Goal: Book appointment/travel/reservation

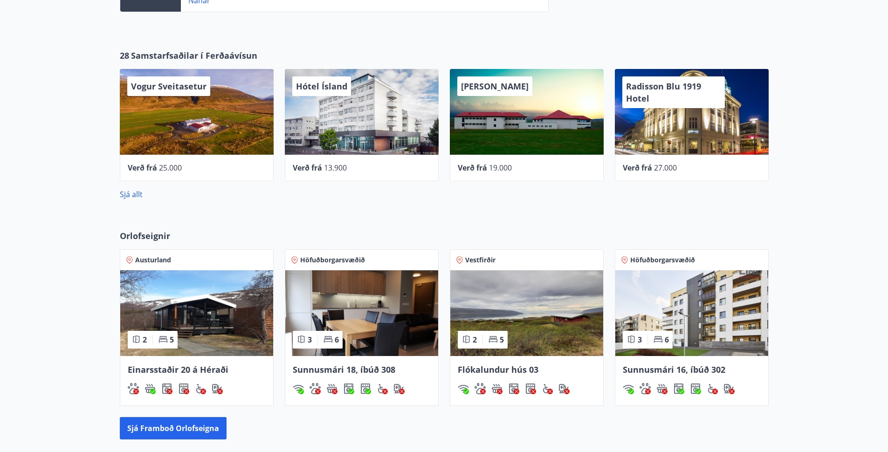
scroll to position [392, 0]
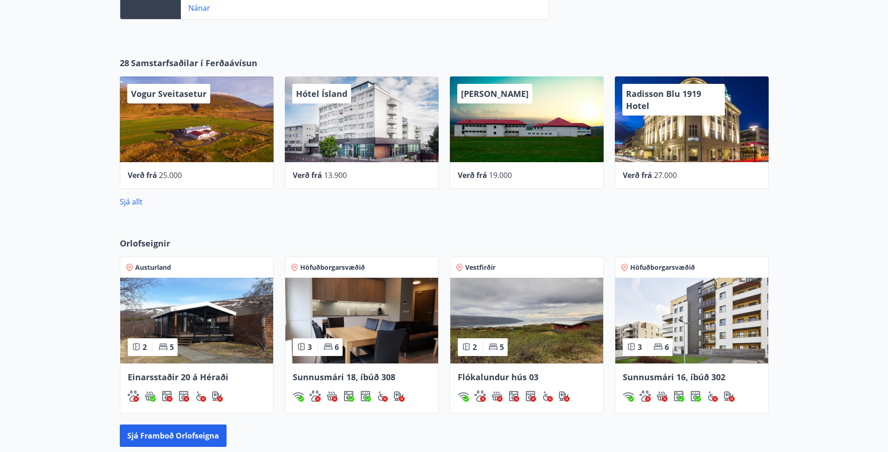
click at [137, 238] on span "Orlofseignir" at bounding box center [145, 243] width 50 height 12
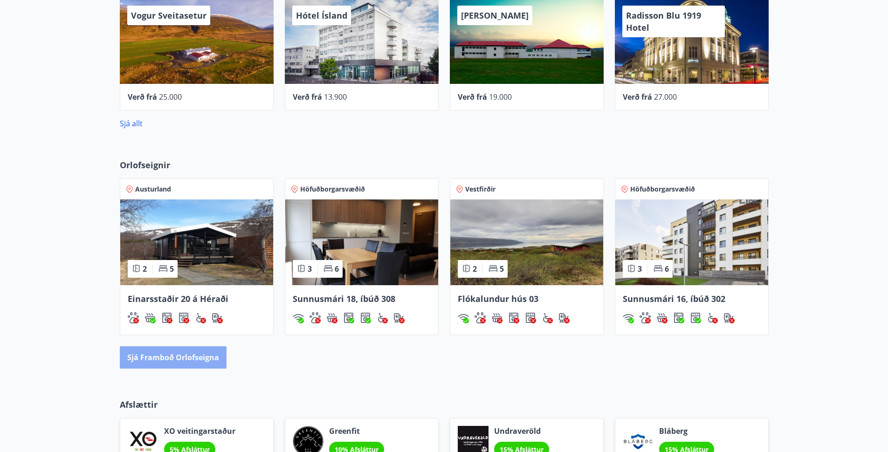
click at [190, 359] on button "Sjá framboð orlofseigna" at bounding box center [173, 357] width 107 height 22
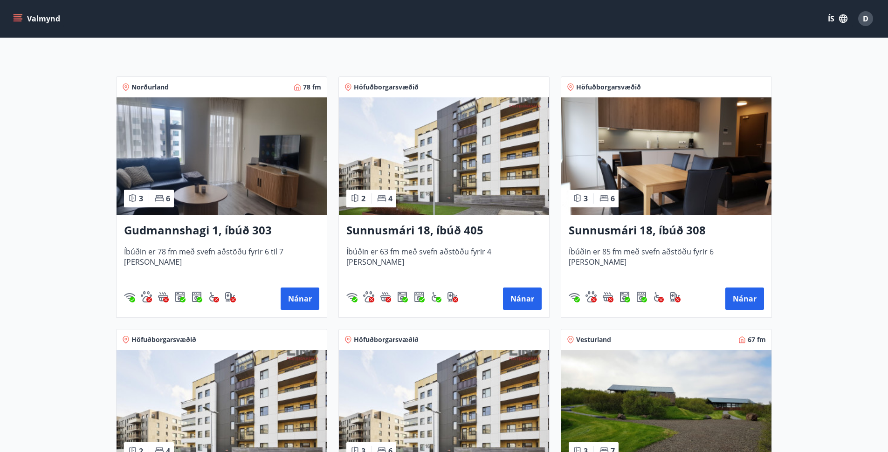
scroll to position [140, 0]
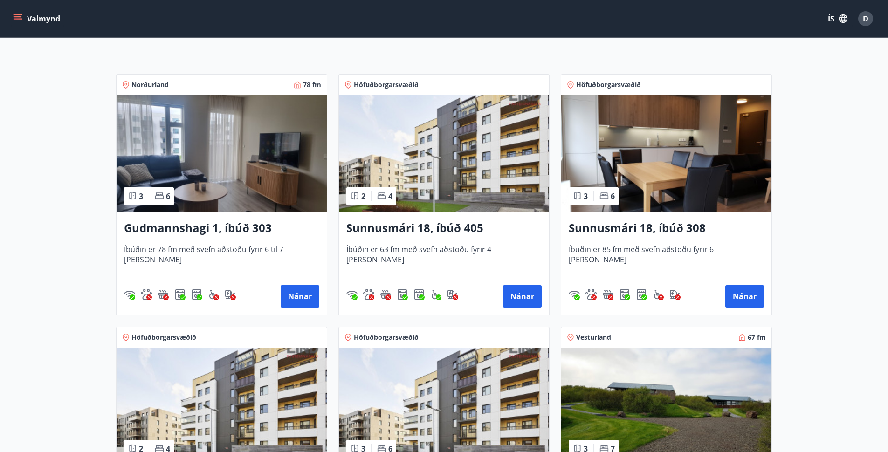
click at [274, 188] on img at bounding box center [222, 153] width 210 height 117
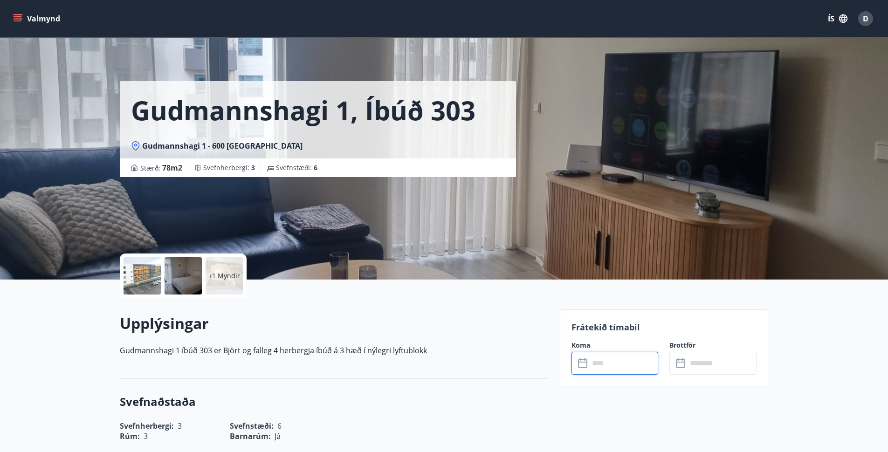
click at [603, 358] on input "text" at bounding box center [623, 363] width 69 height 23
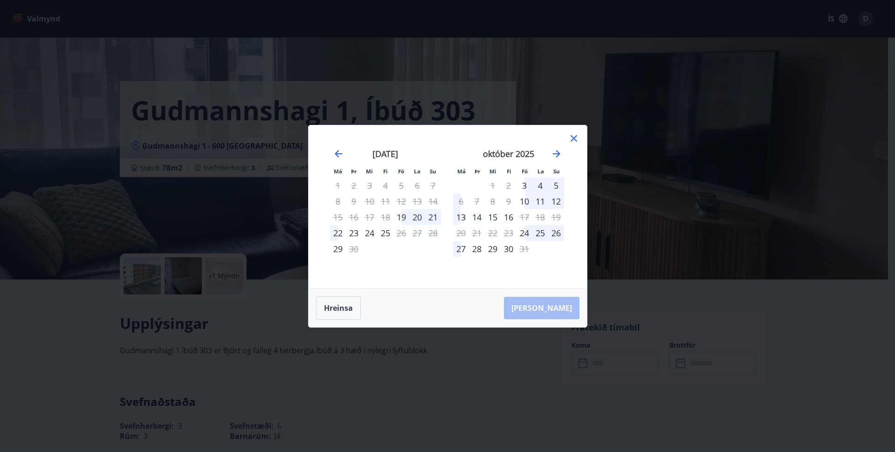
click at [757, 244] on div "Má Þr Mi Fi Fö La Su Má Þr Mi Fi Fö La Su [DATE] 1 2 3 4 5 6 7 8 9 10 11 12 13 …" at bounding box center [447, 226] width 895 height 452
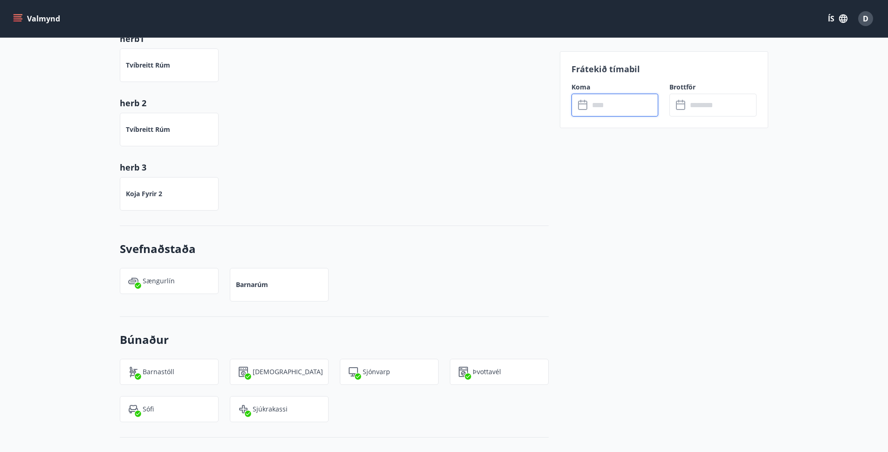
scroll to position [39, 0]
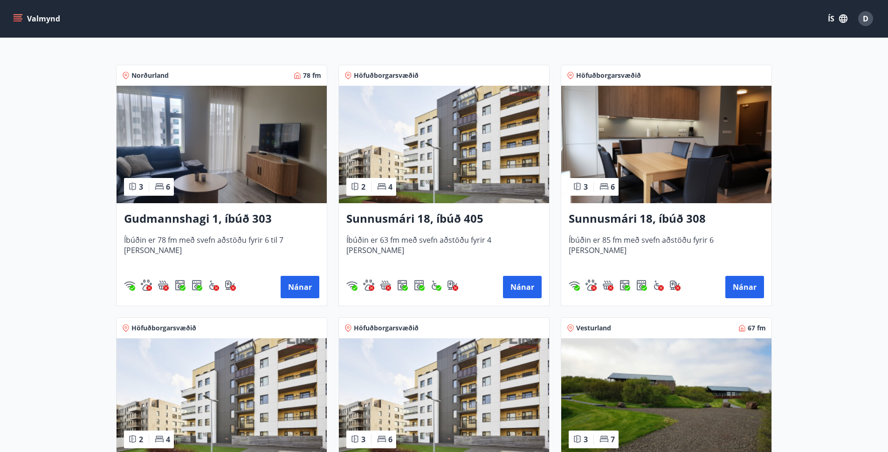
scroll to position [244, 0]
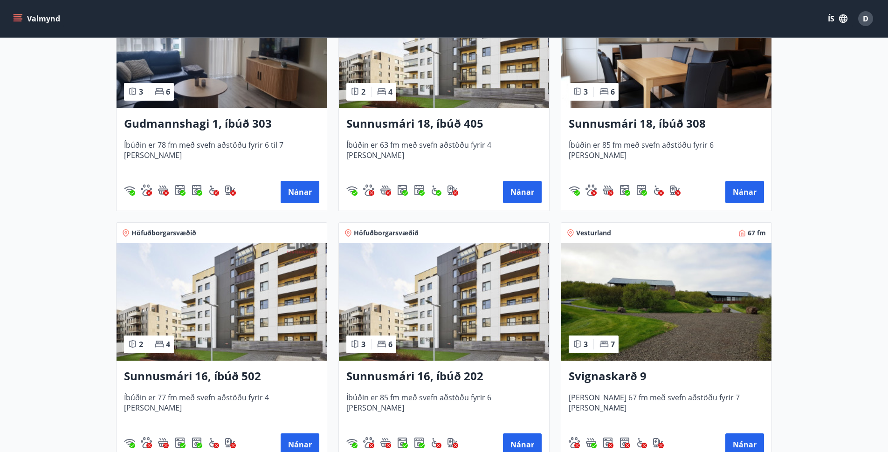
click at [715, 80] on img at bounding box center [666, 49] width 210 height 117
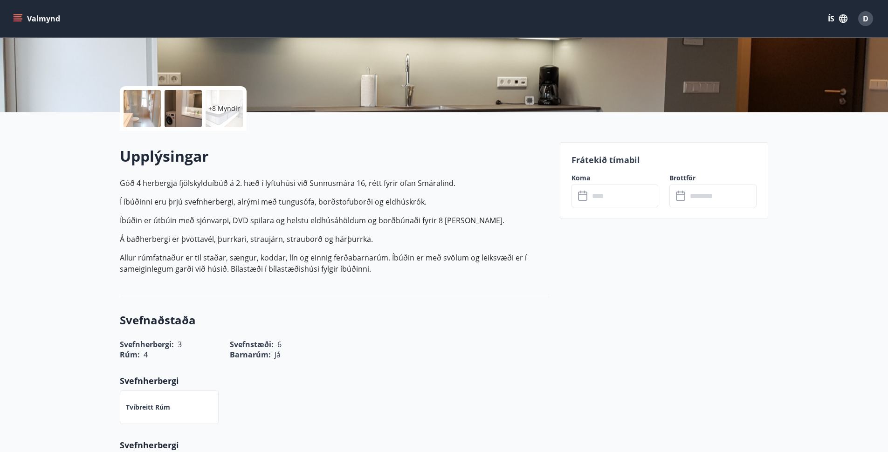
scroll to position [169, 0]
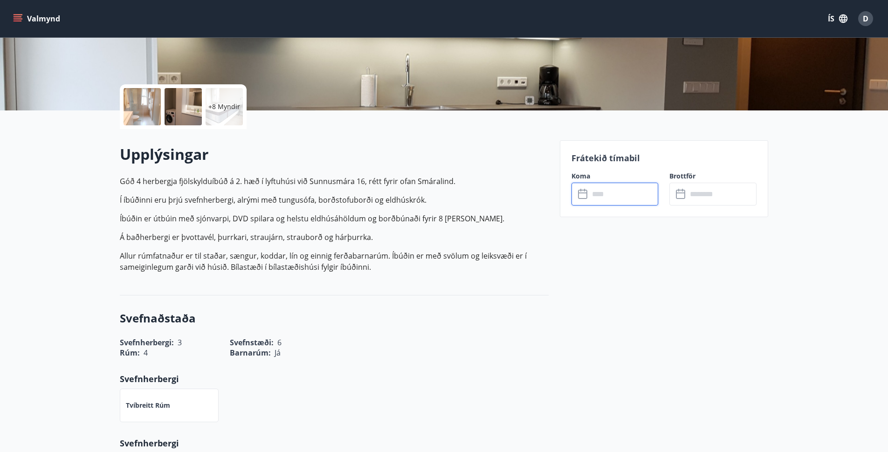
click at [631, 188] on input "text" at bounding box center [623, 194] width 69 height 23
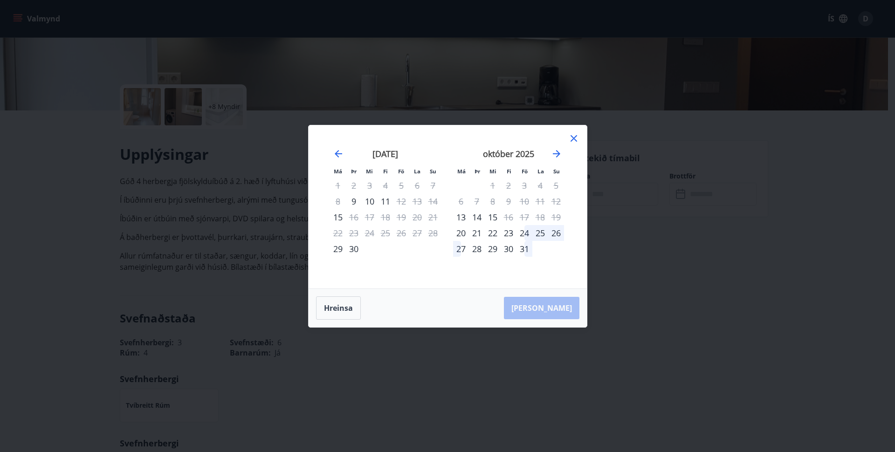
drag, startPoint x: 54, startPoint y: 185, endPoint x: 509, endPoint y: 154, distance: 455.5
click at [54, 185] on div "Má Þr Mi Fi Fö La Su Má Þr Mi Fi Fö La Su [DATE] 1 2 3 4 5 6 7 8 9 10 11 12 13 …" at bounding box center [447, 226] width 895 height 452
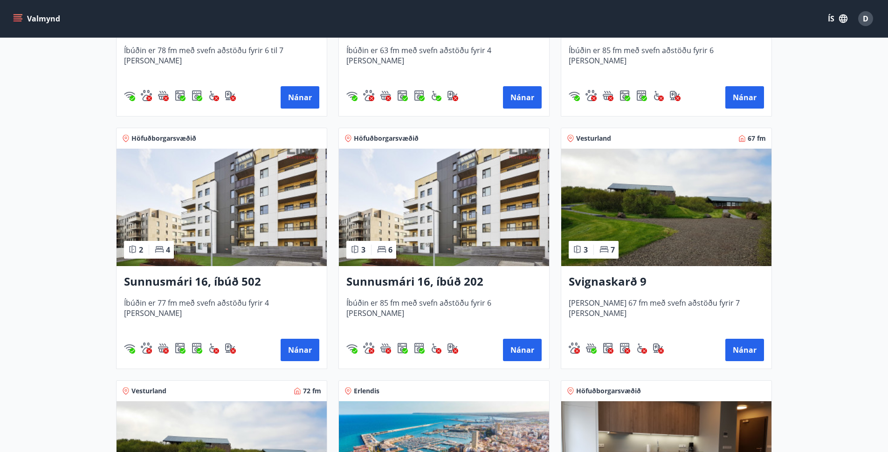
scroll to position [414, 0]
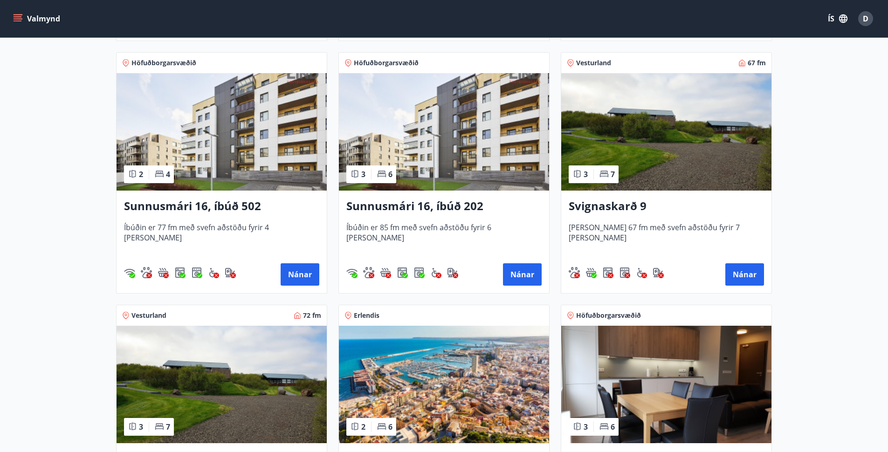
click at [396, 125] on img at bounding box center [444, 131] width 210 height 117
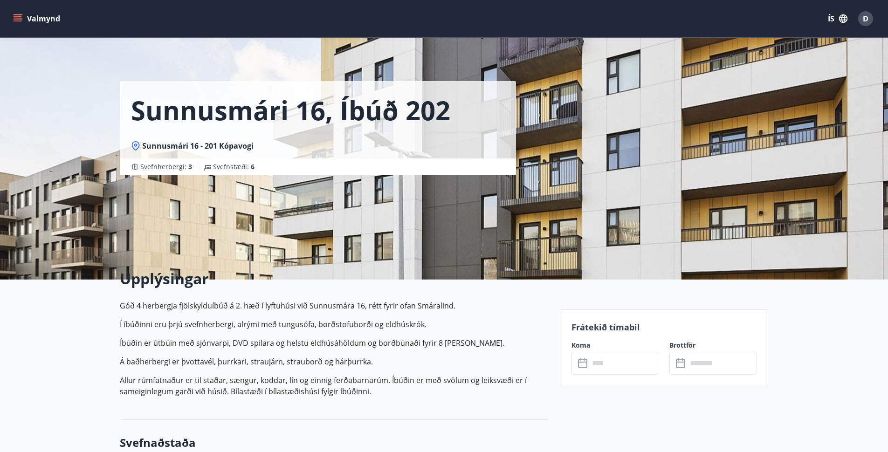
click at [642, 361] on input "text" at bounding box center [623, 363] width 69 height 23
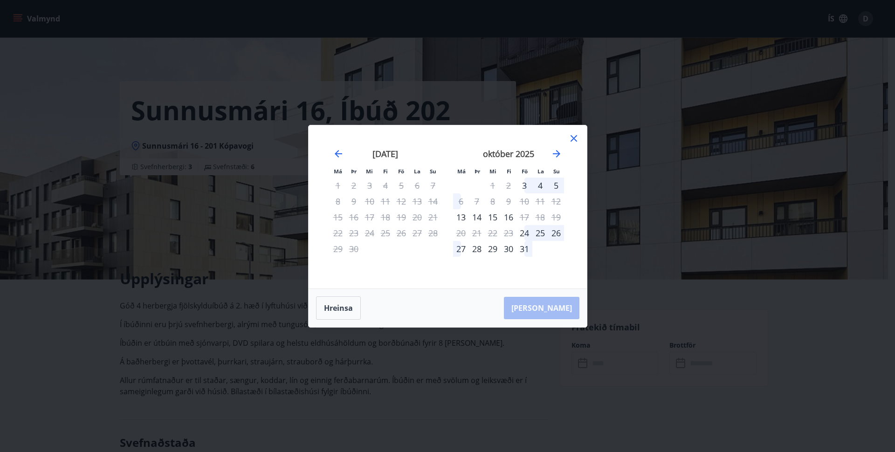
click at [51, 70] on div "Má Þr Mi Fi Fö La Su Má Þr Mi Fi Fö La Su [DATE] 1 2 3 4 5 6 7 8 9 10 11 12 13 …" at bounding box center [447, 226] width 895 height 452
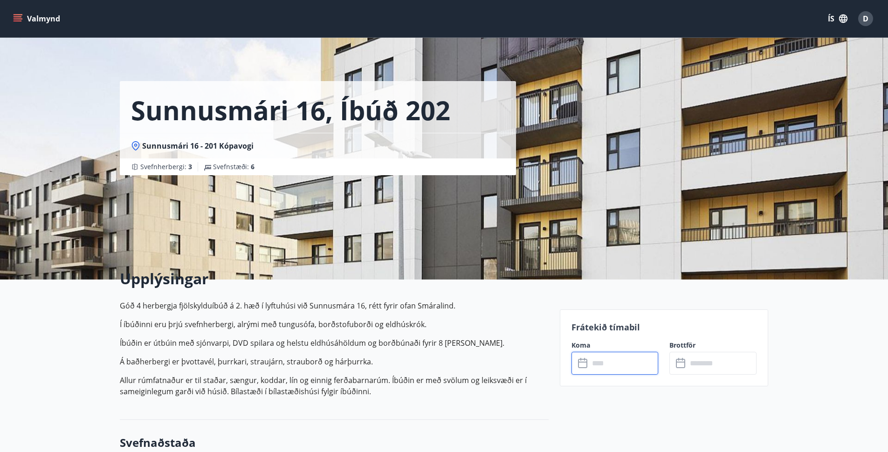
scroll to position [1, 0]
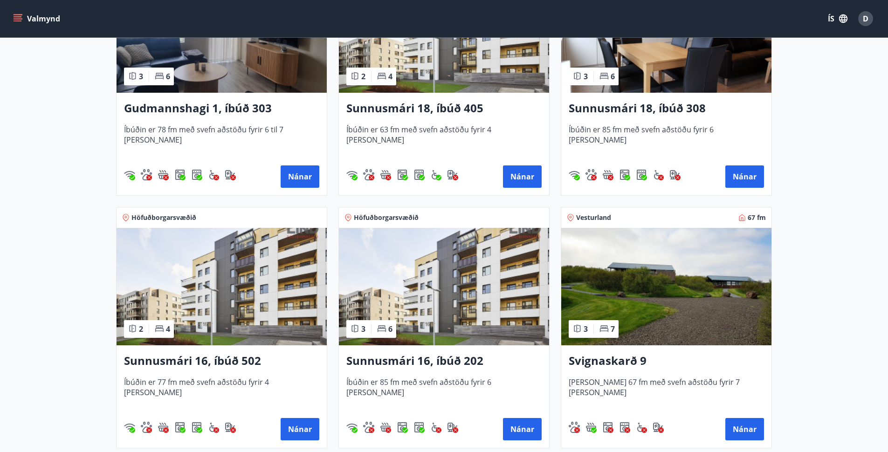
click at [236, 284] on img at bounding box center [222, 286] width 210 height 117
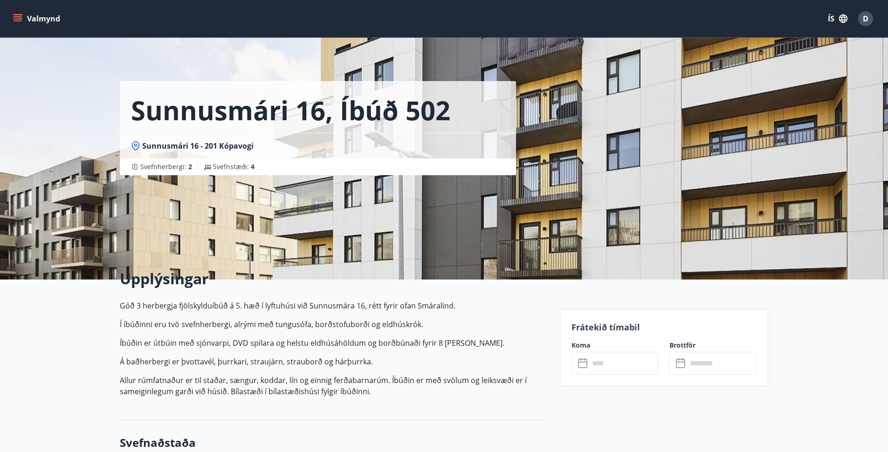
click at [614, 360] on input "text" at bounding box center [623, 363] width 69 height 23
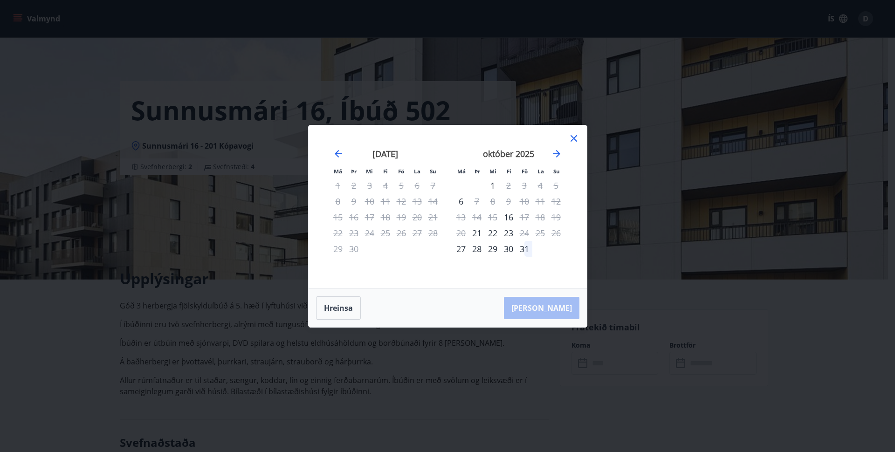
drag, startPoint x: 103, startPoint y: 82, endPoint x: 13, endPoint y: 1, distance: 121.5
click at [103, 82] on div "Má Þr Mi Fi Fö La Su Má Þr Mi Fi Fö La Su [DATE] 1 2 3 4 5 6 7 8 9 10 11 12 13 …" at bounding box center [447, 226] width 895 height 452
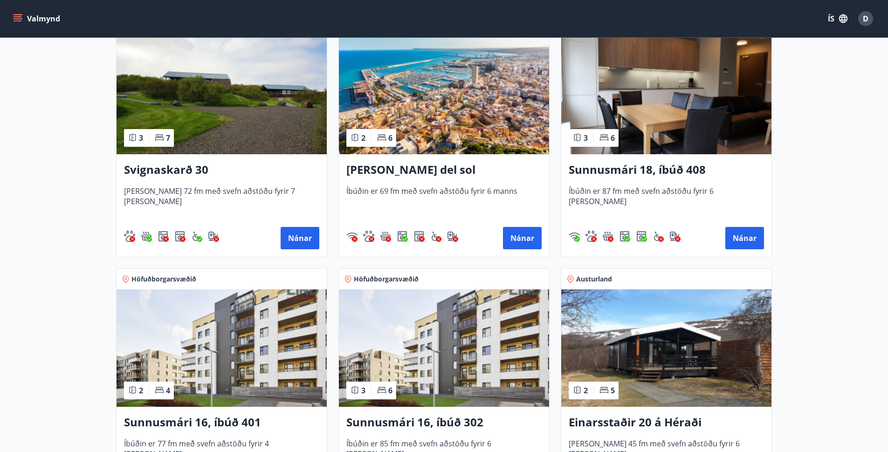
scroll to position [705, 0]
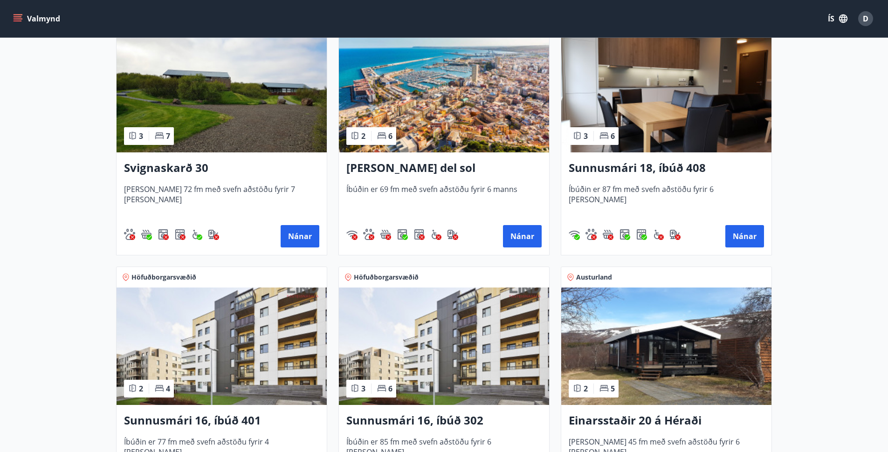
click at [695, 94] on img at bounding box center [666, 93] width 210 height 117
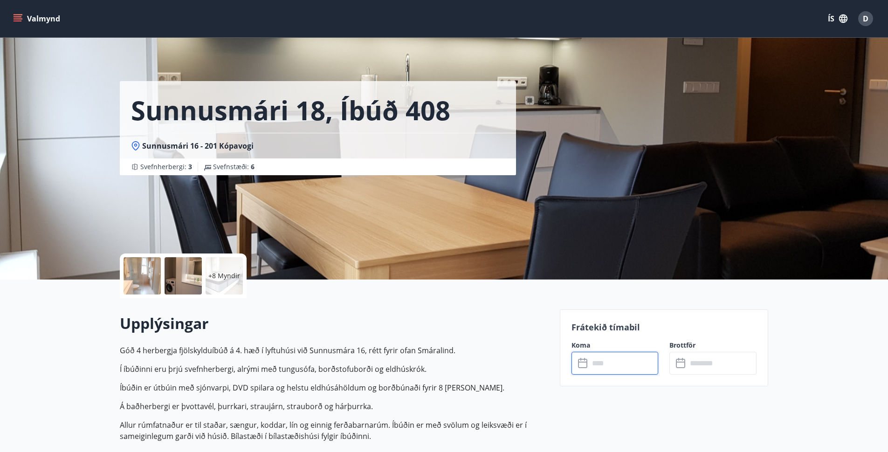
click at [633, 360] on input "text" at bounding box center [623, 363] width 69 height 23
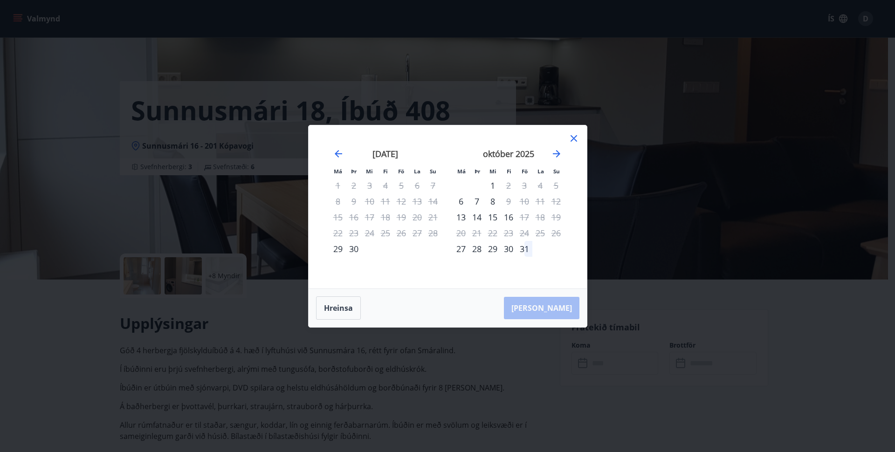
click at [231, 154] on div "Má Þr Mi Fi Fö La Su Má Þr Mi Fi Fö La Su [DATE] 1 2 3 4 5 6 7 8 9 10 11 12 13 …" at bounding box center [447, 226] width 895 height 452
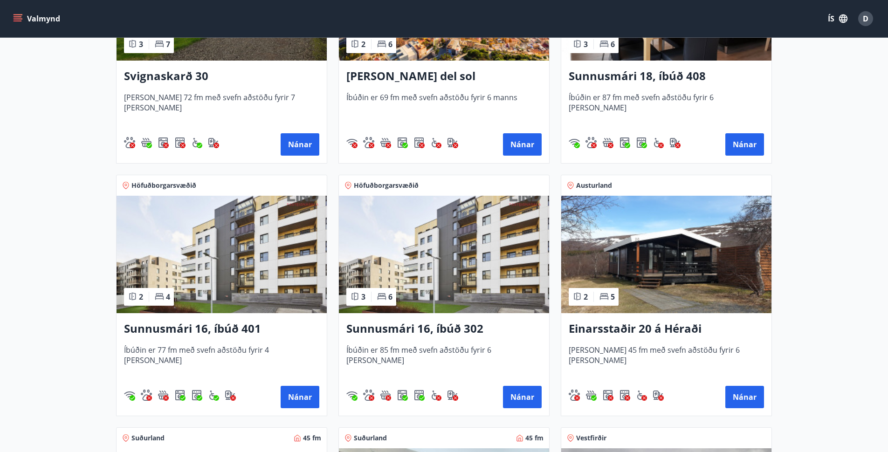
scroll to position [792, 0]
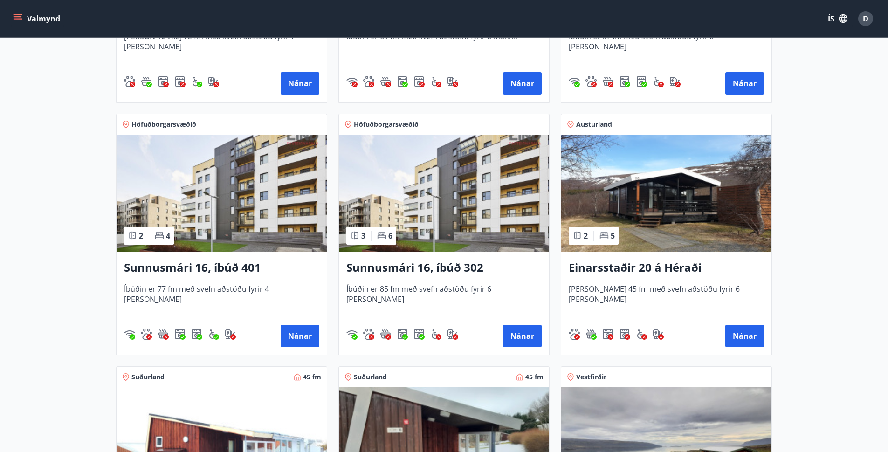
click at [268, 168] on img at bounding box center [222, 193] width 210 height 117
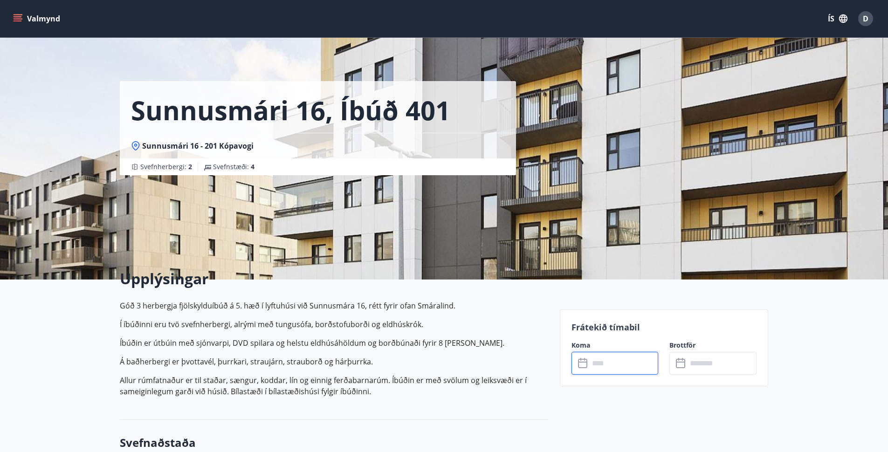
click at [613, 358] on input "text" at bounding box center [623, 363] width 69 height 23
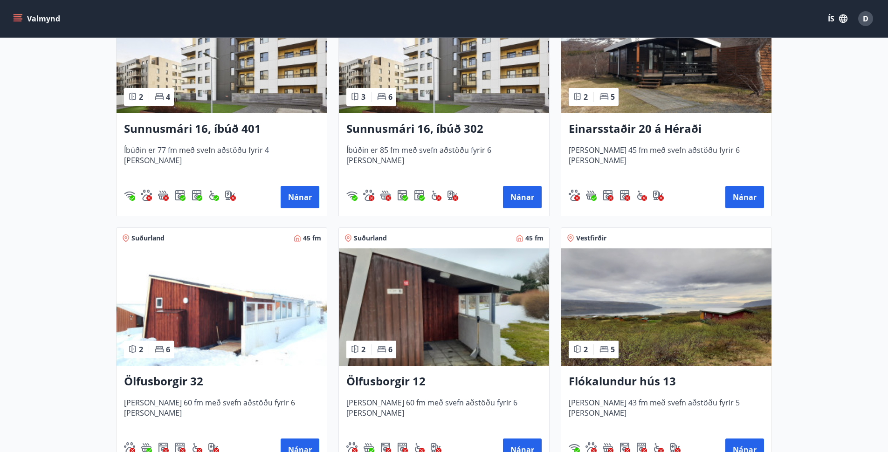
scroll to position [908, 0]
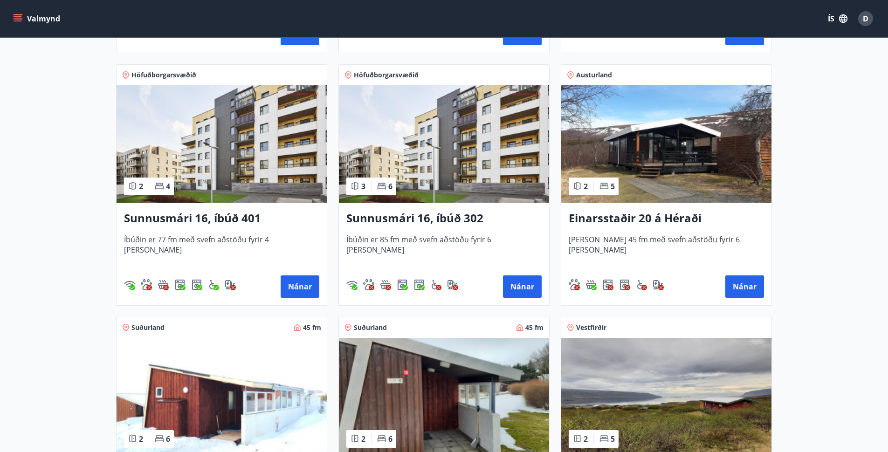
click at [467, 141] on img at bounding box center [444, 143] width 210 height 117
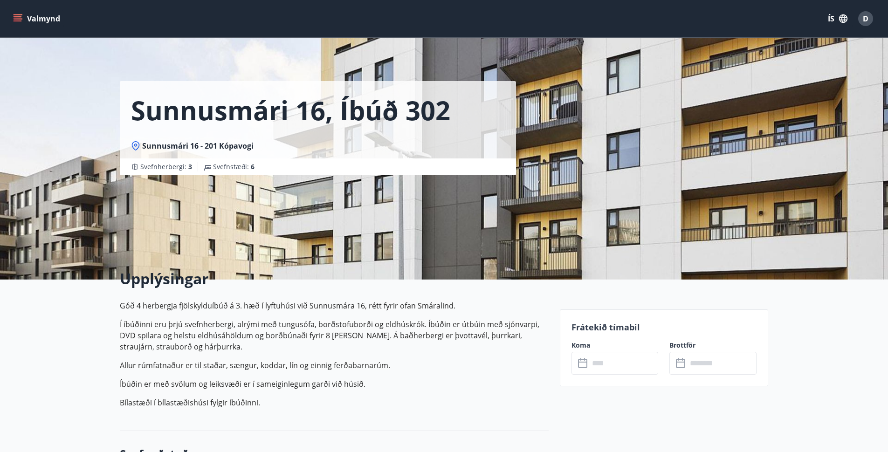
click at [608, 357] on input "text" at bounding box center [623, 363] width 69 height 23
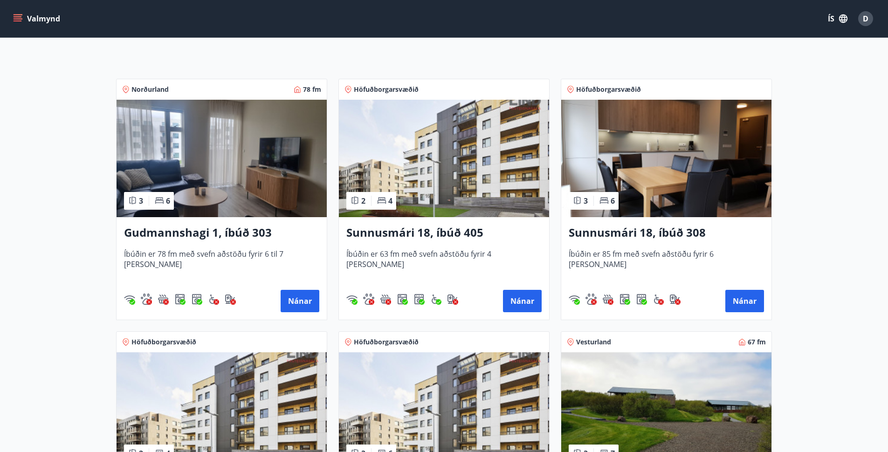
scroll to position [150, 0]
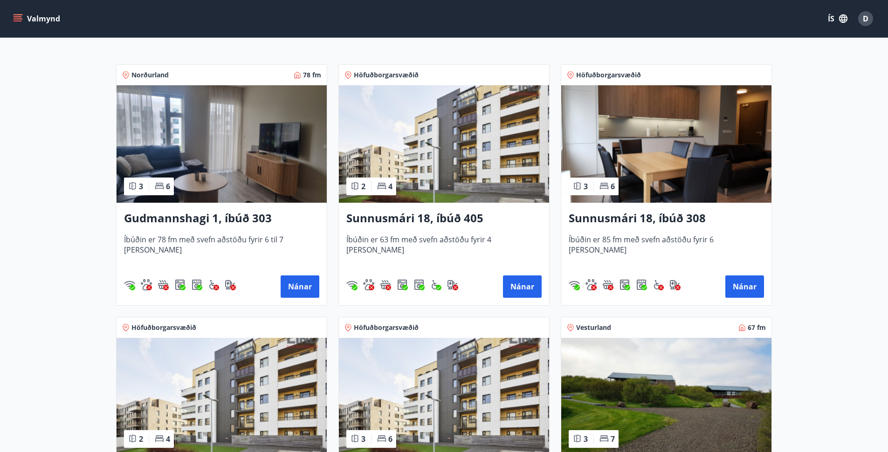
click at [226, 189] on img at bounding box center [222, 143] width 210 height 117
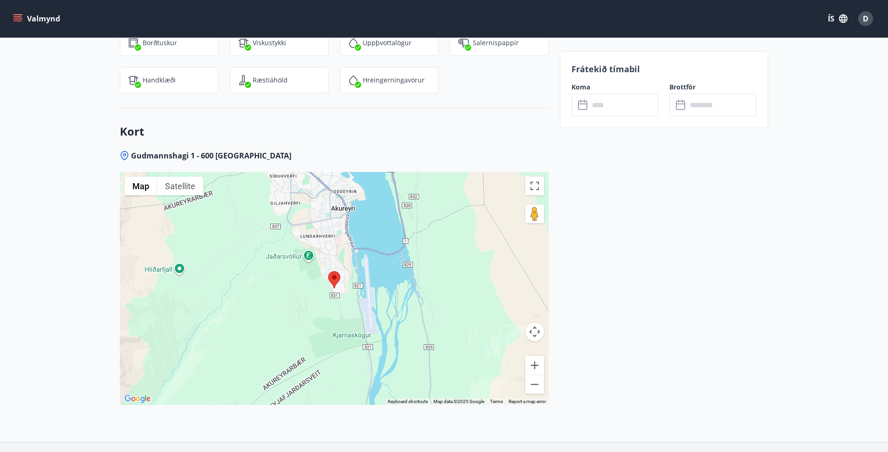
scroll to position [1152, 0]
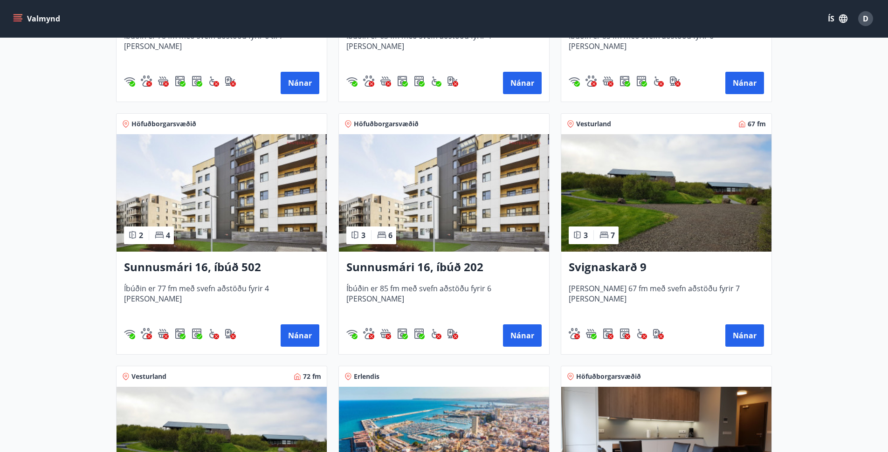
scroll to position [359, 0]
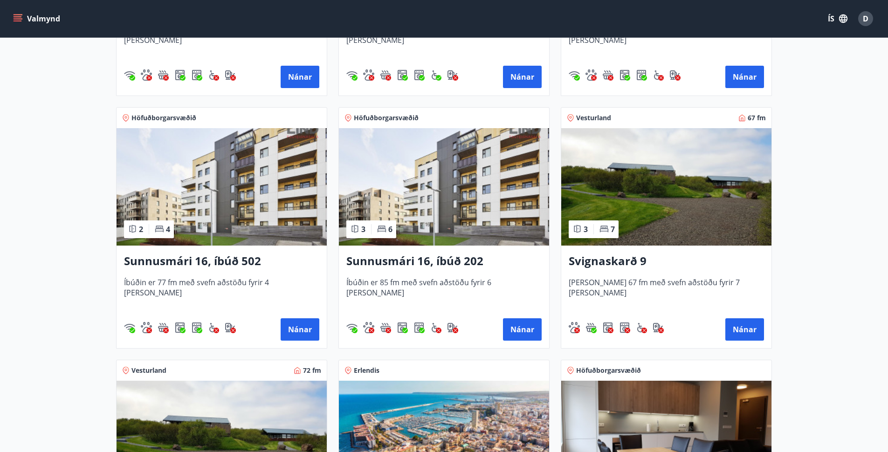
click at [697, 190] on img at bounding box center [666, 186] width 210 height 117
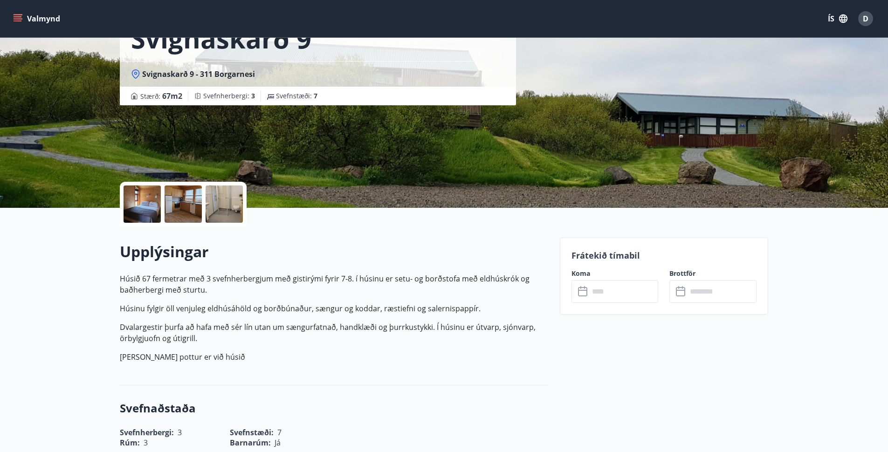
scroll to position [73, 0]
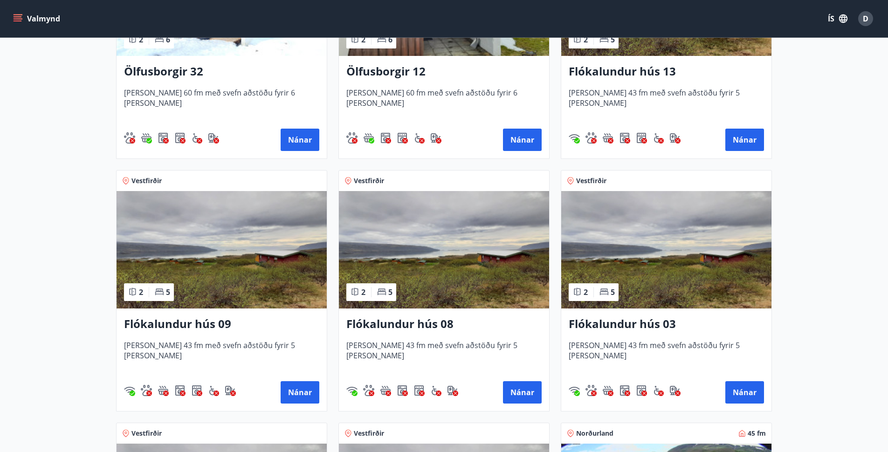
scroll to position [1460, 0]
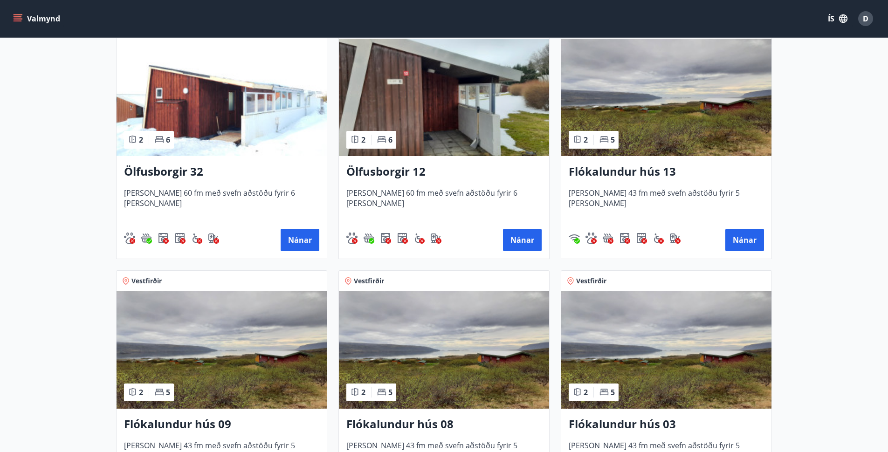
click at [445, 102] on img at bounding box center [444, 97] width 210 height 117
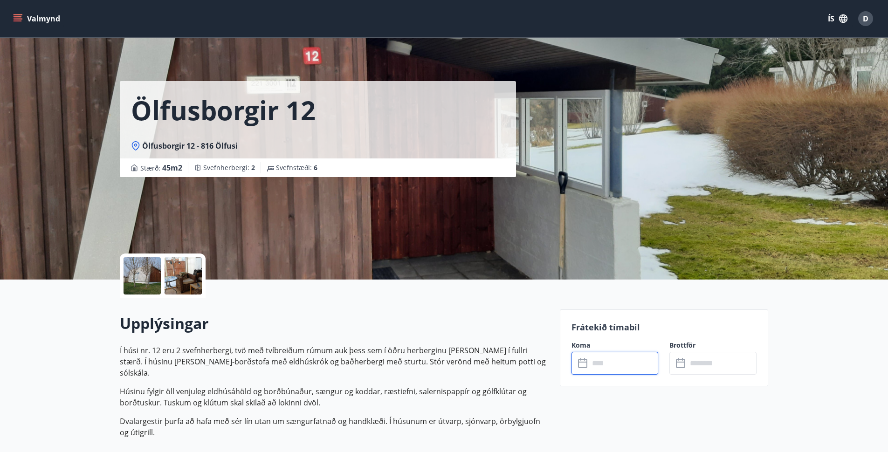
click at [628, 369] on input "text" at bounding box center [623, 363] width 69 height 23
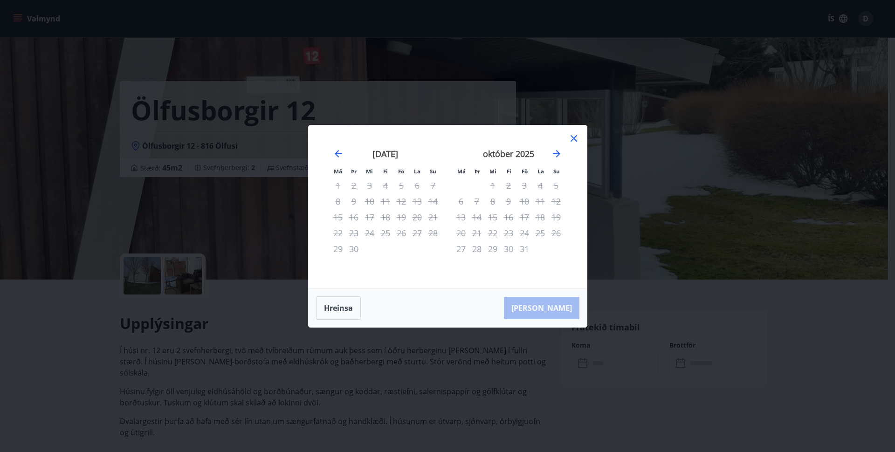
click at [17, 35] on div "Má Þr Mi Fi Fö La Su Má Þr Mi Fi Fö La Su [DATE] 1 2 3 4 5 6 7 8 9 10 11 12 13 …" at bounding box center [447, 226] width 895 height 452
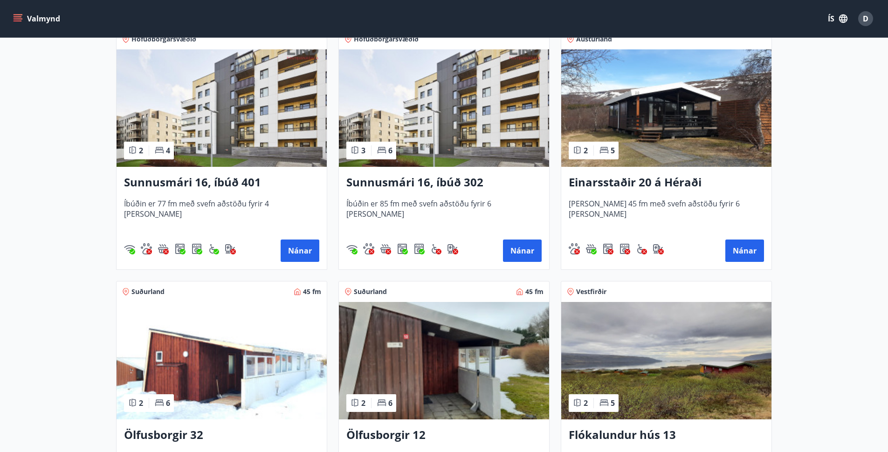
scroll to position [1124, 0]
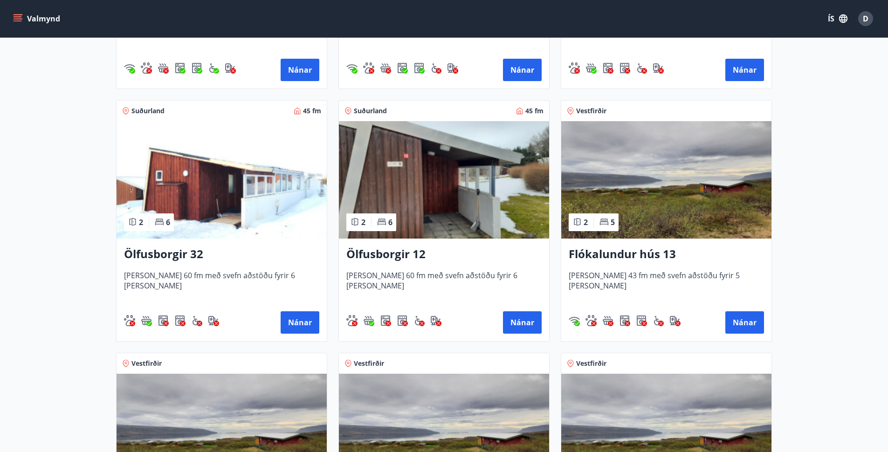
click at [282, 209] on img at bounding box center [222, 179] width 210 height 117
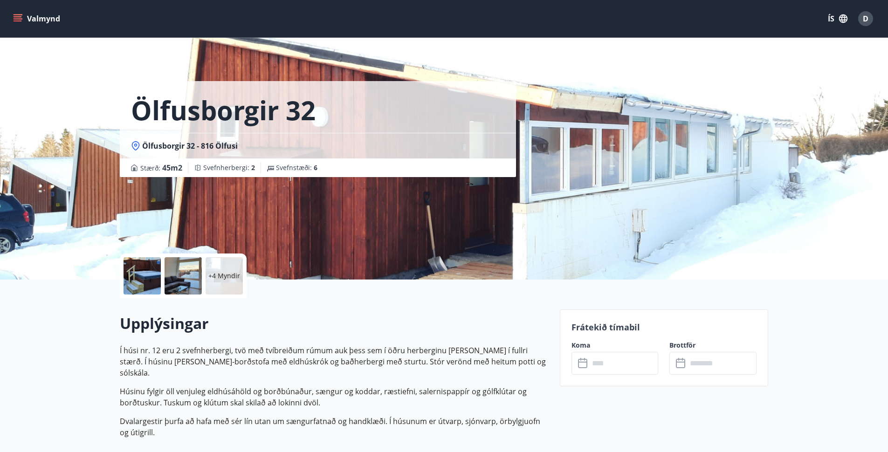
click at [635, 371] on input "text" at bounding box center [623, 363] width 69 height 23
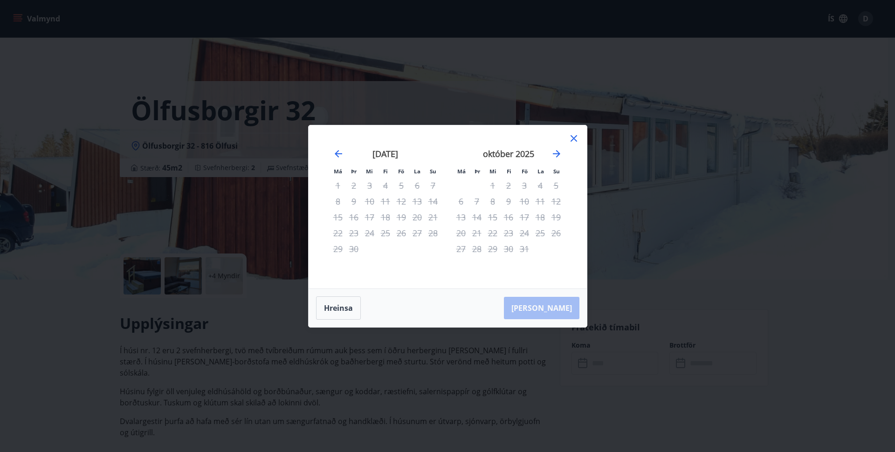
click at [3, 54] on div "Má Þr Mi Fi Fö La Su Má Þr Mi Fi Fö La Su [DATE] 1 2 3 4 5 6 7 8 9 10 11 12 13 …" at bounding box center [447, 226] width 895 height 452
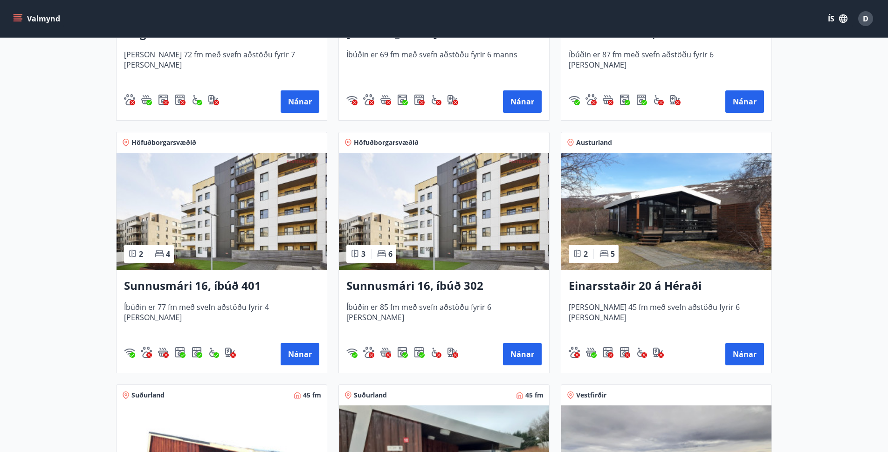
scroll to position [947, 0]
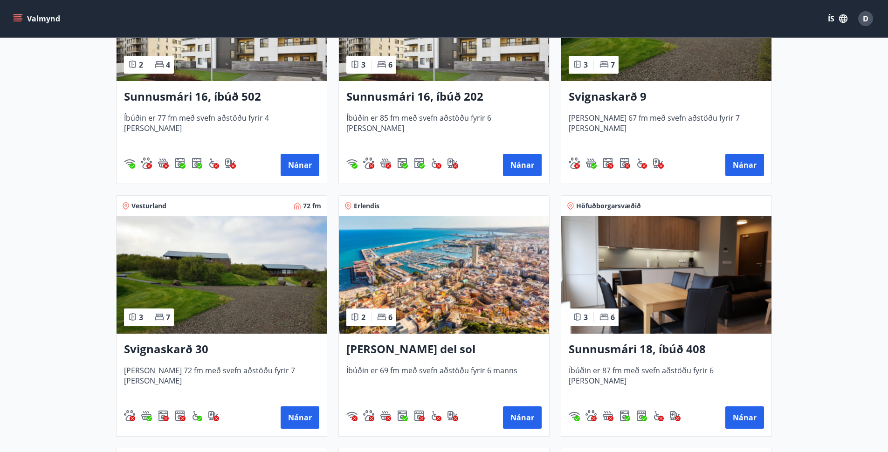
click at [233, 264] on img at bounding box center [222, 274] width 210 height 117
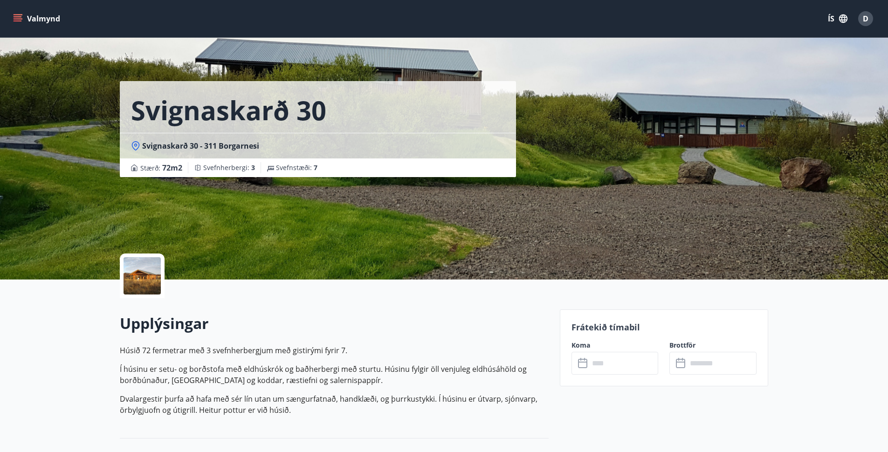
scroll to position [2, 0]
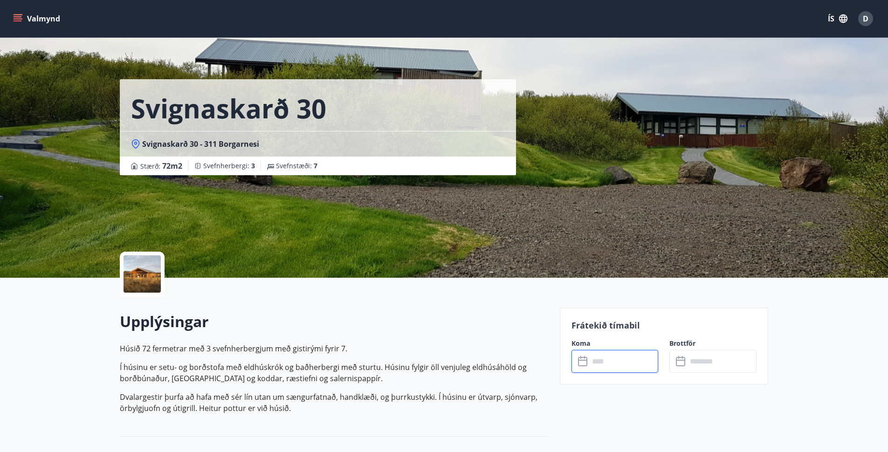
click at [613, 360] on input "text" at bounding box center [623, 361] width 69 height 23
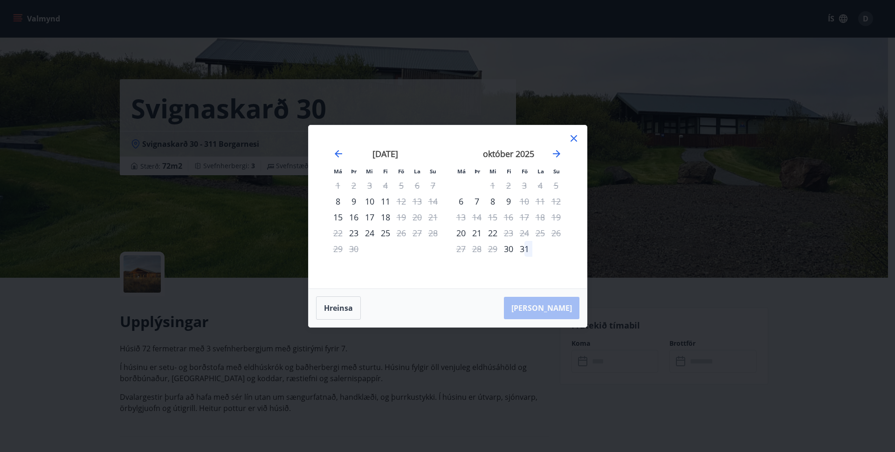
click at [387, 219] on div "18" at bounding box center [386, 217] width 16 height 16
click at [402, 218] on div "19" at bounding box center [401, 217] width 16 height 16
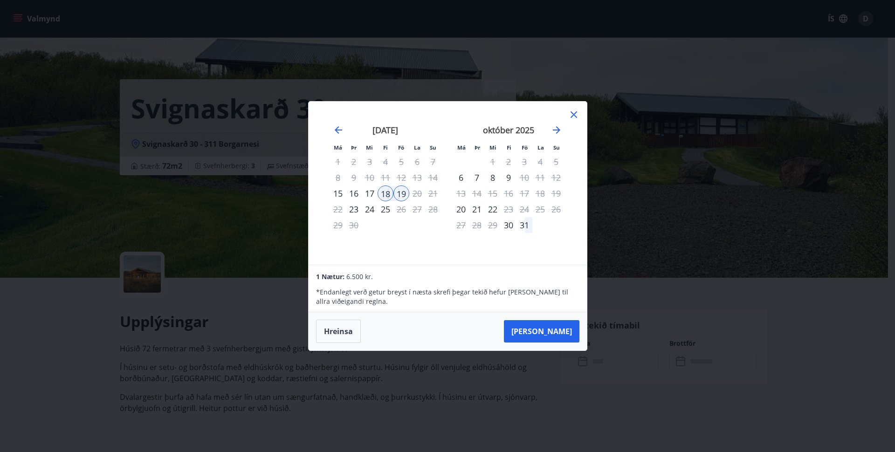
click at [422, 196] on div "20" at bounding box center [417, 194] width 16 height 16
click at [417, 196] on div "20" at bounding box center [417, 194] width 16 height 16
drag, startPoint x: 391, startPoint y: 200, endPoint x: 374, endPoint y: 226, distance: 30.4
click at [391, 200] on div "18" at bounding box center [386, 194] width 16 height 16
click at [368, 194] on div "17" at bounding box center [370, 194] width 16 height 16
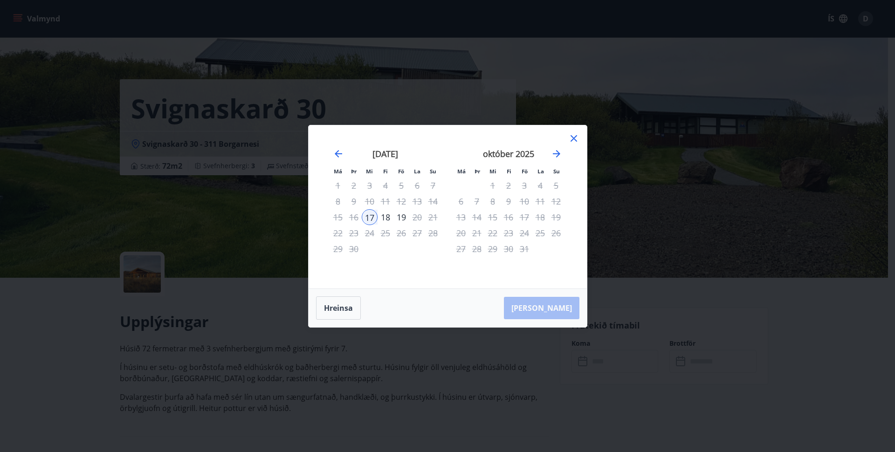
click at [573, 142] on icon at bounding box center [573, 138] width 11 height 11
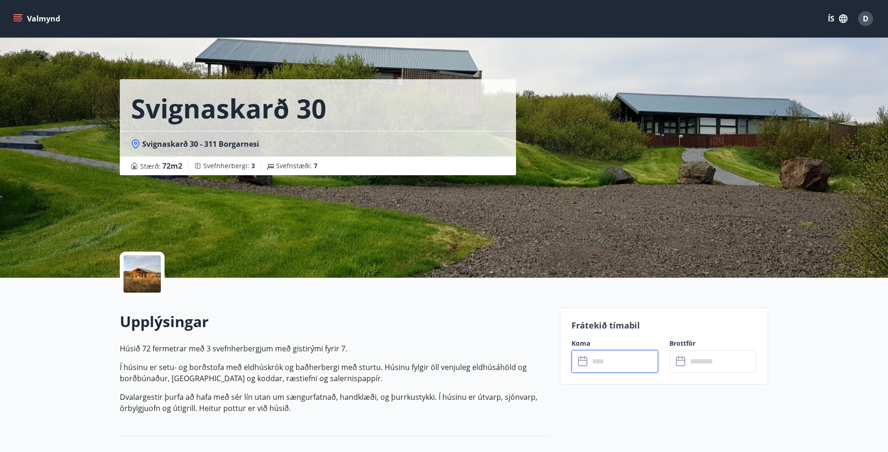
click at [622, 362] on input "text" at bounding box center [623, 361] width 69 height 23
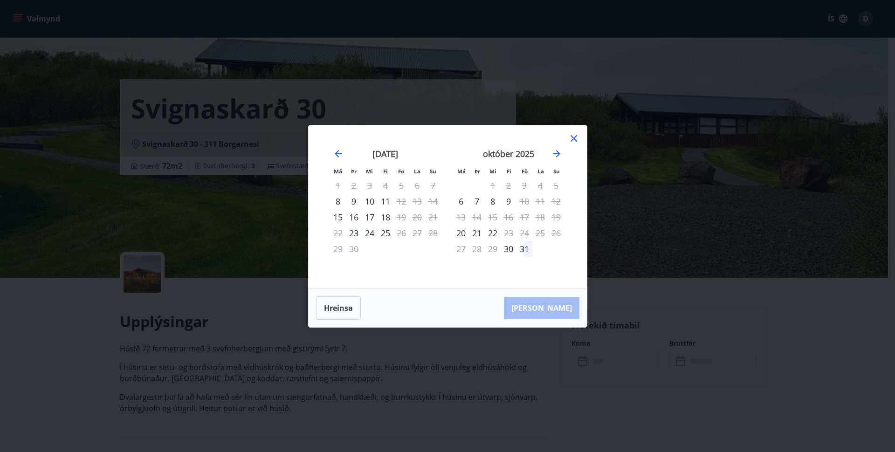
drag, startPoint x: 107, startPoint y: 105, endPoint x: 67, endPoint y: 84, distance: 44.8
click at [107, 105] on div "Má Þr Mi Fi Fö La Su Má Þr Mi Fi Fö La Su [DATE] 1 2 3 4 5 6 7 8 9 10 11 12 13 …" at bounding box center [447, 226] width 895 height 452
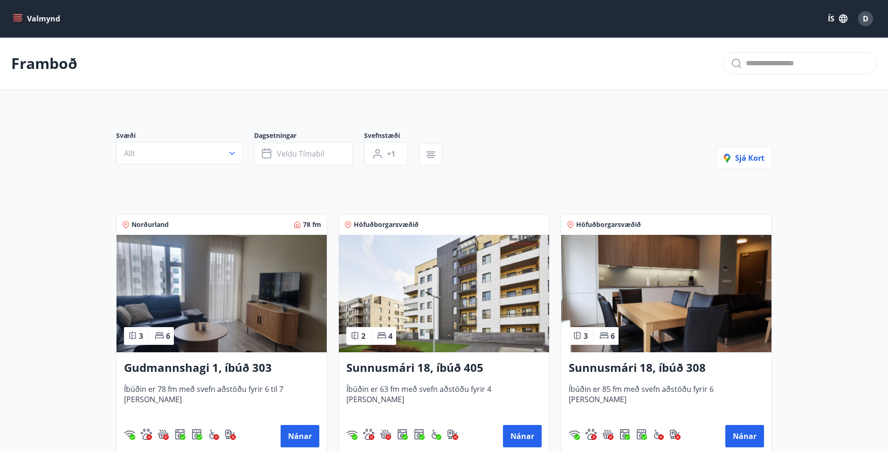
click at [473, 304] on img at bounding box center [444, 293] width 210 height 117
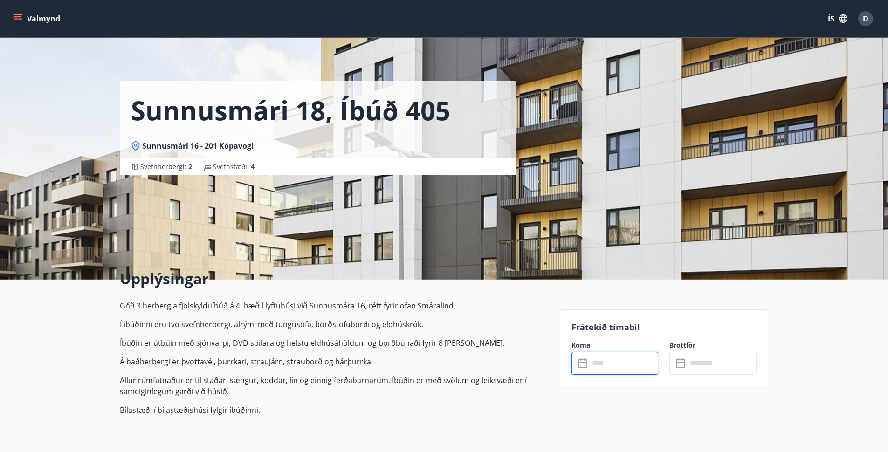
click at [624, 367] on input "text" at bounding box center [623, 363] width 69 height 23
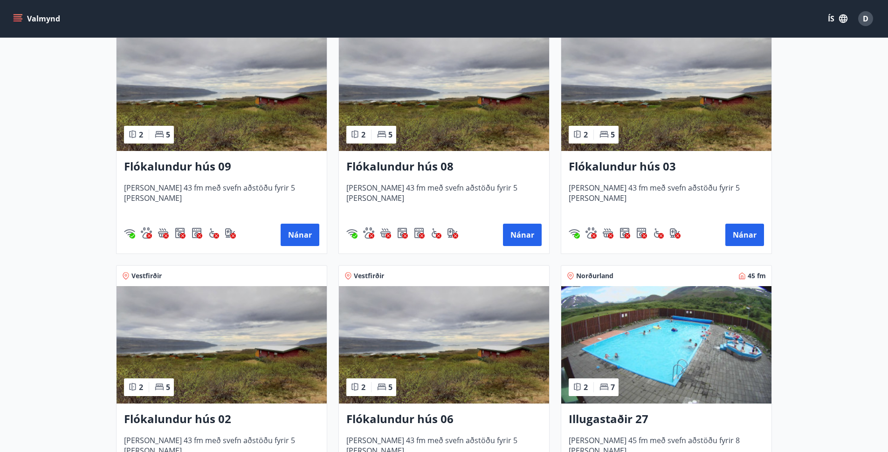
scroll to position [1583, 0]
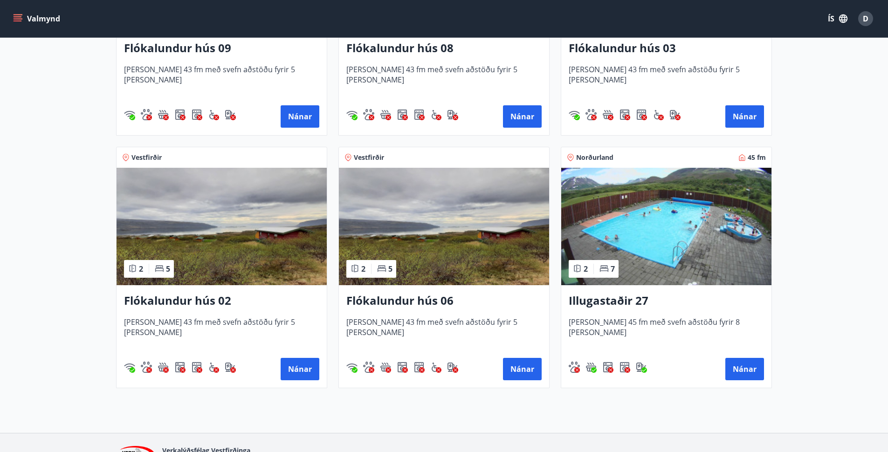
click at [695, 227] on img at bounding box center [666, 226] width 210 height 117
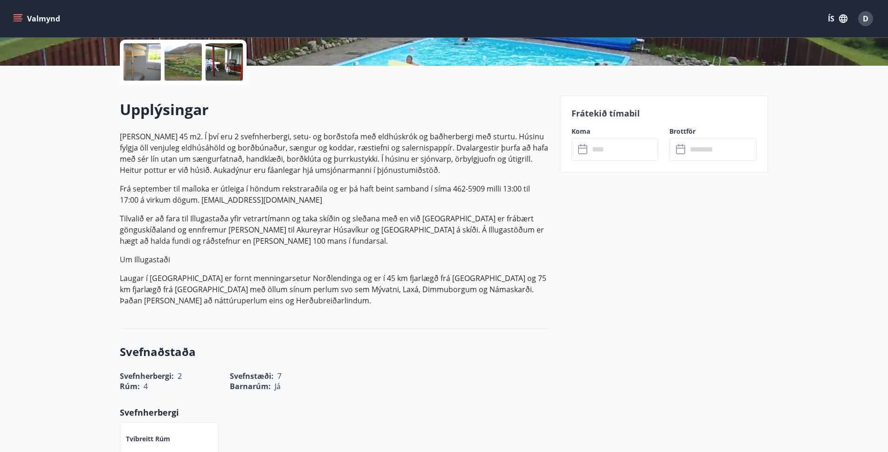
scroll to position [259, 0]
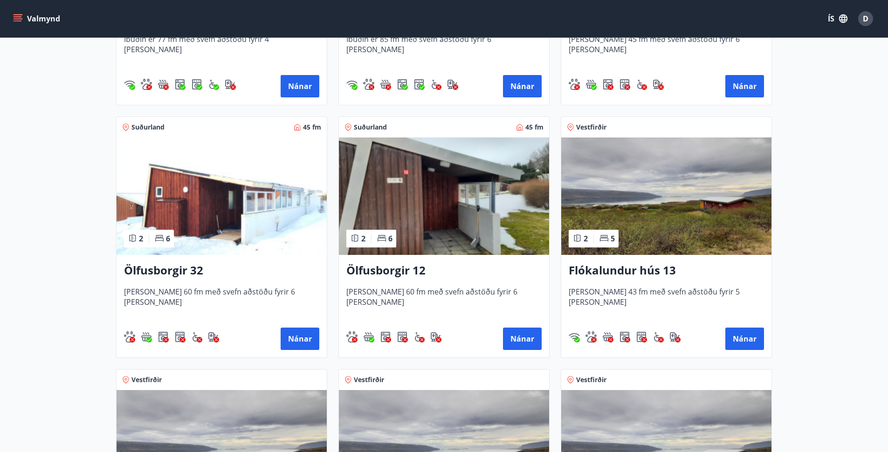
scroll to position [1091, 0]
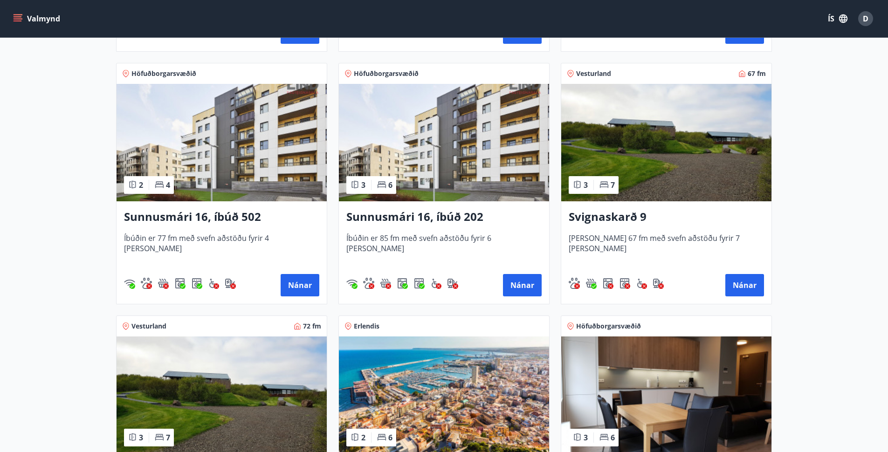
click at [664, 158] on img at bounding box center [666, 142] width 210 height 117
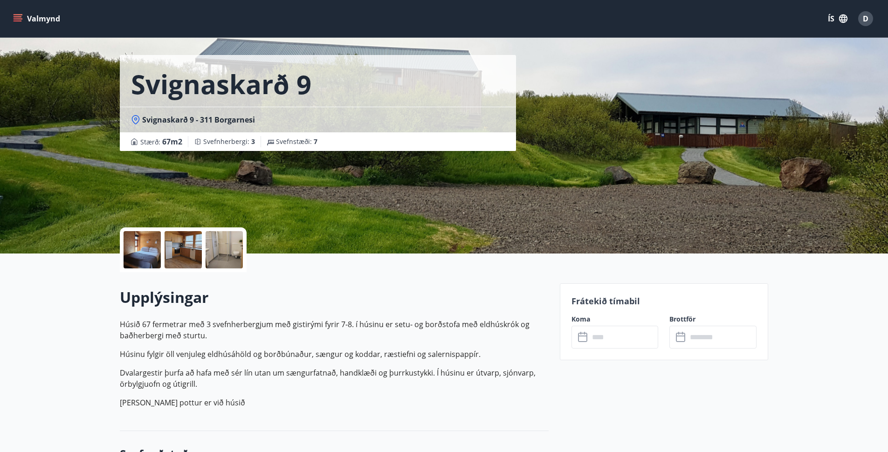
scroll to position [83, 0]
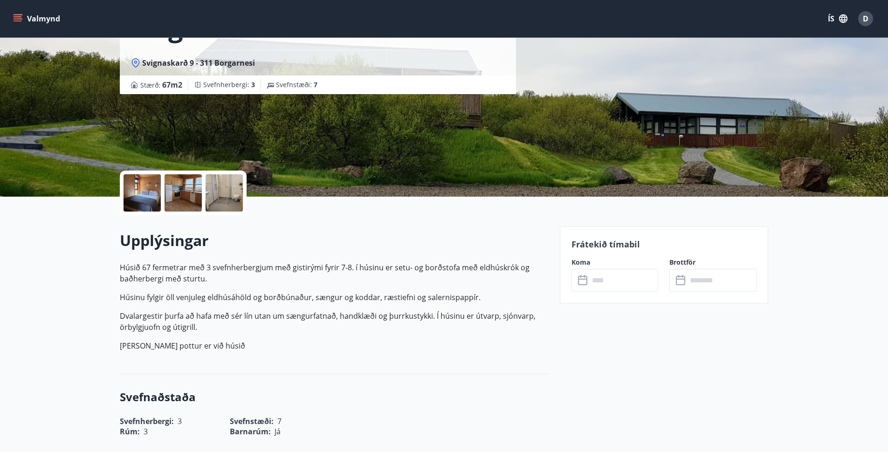
click at [137, 198] on div at bounding box center [142, 192] width 37 height 37
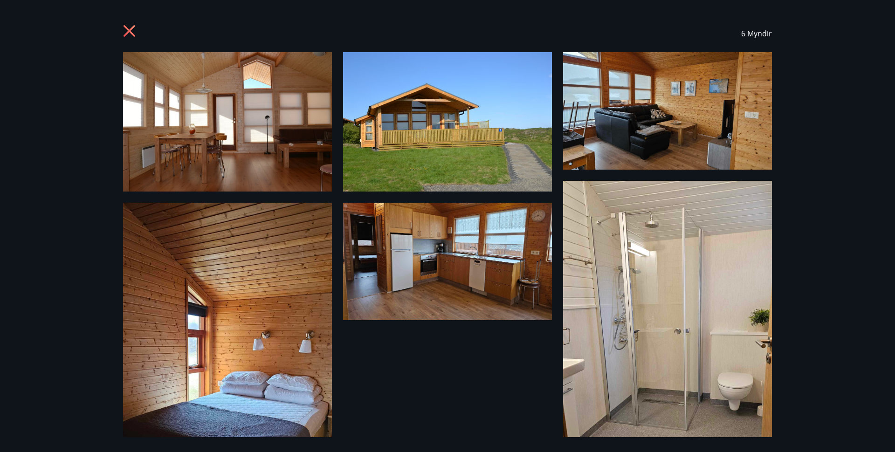
click at [826, 214] on div "6 Myndir" at bounding box center [447, 226] width 895 height 452
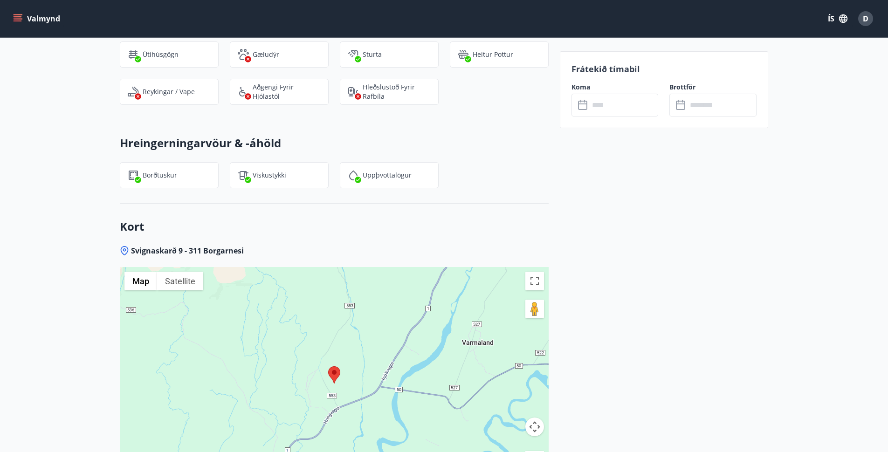
scroll to position [1231, 0]
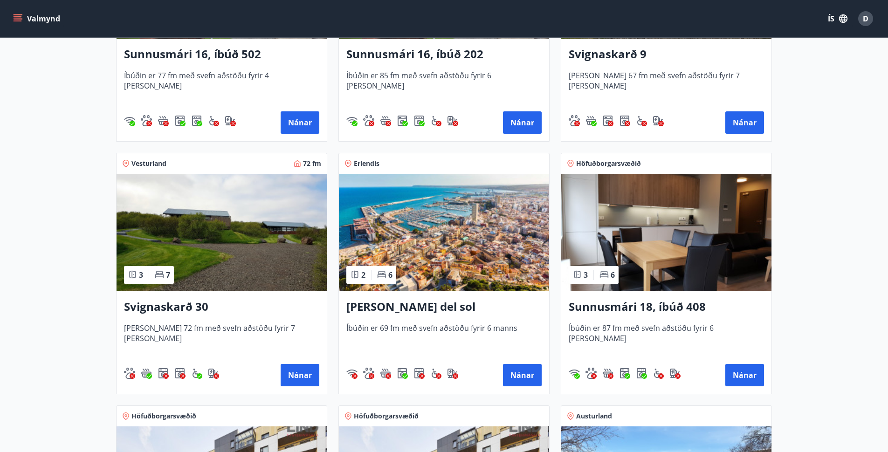
scroll to position [569, 0]
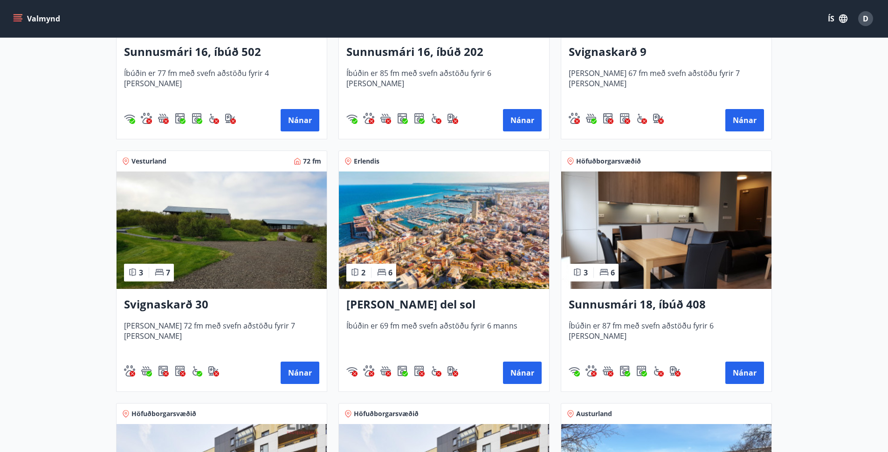
click at [193, 256] on img at bounding box center [222, 230] width 210 height 117
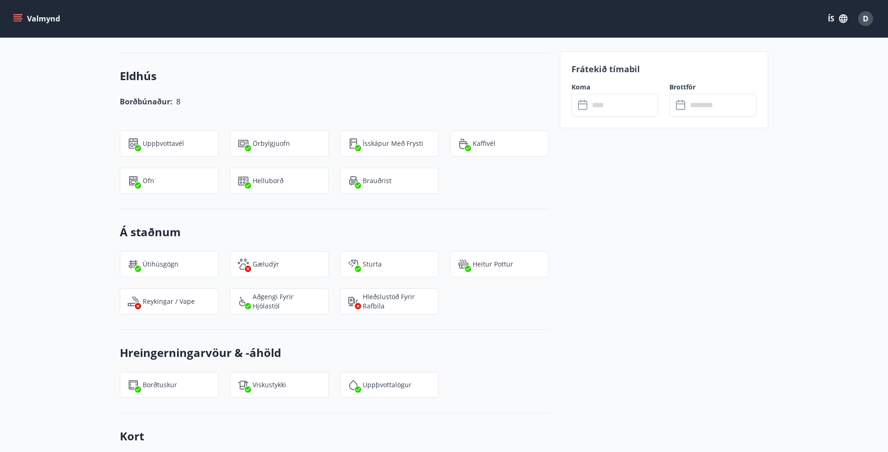
scroll to position [861, 0]
